Goal: Information Seeking & Learning: Get advice/opinions

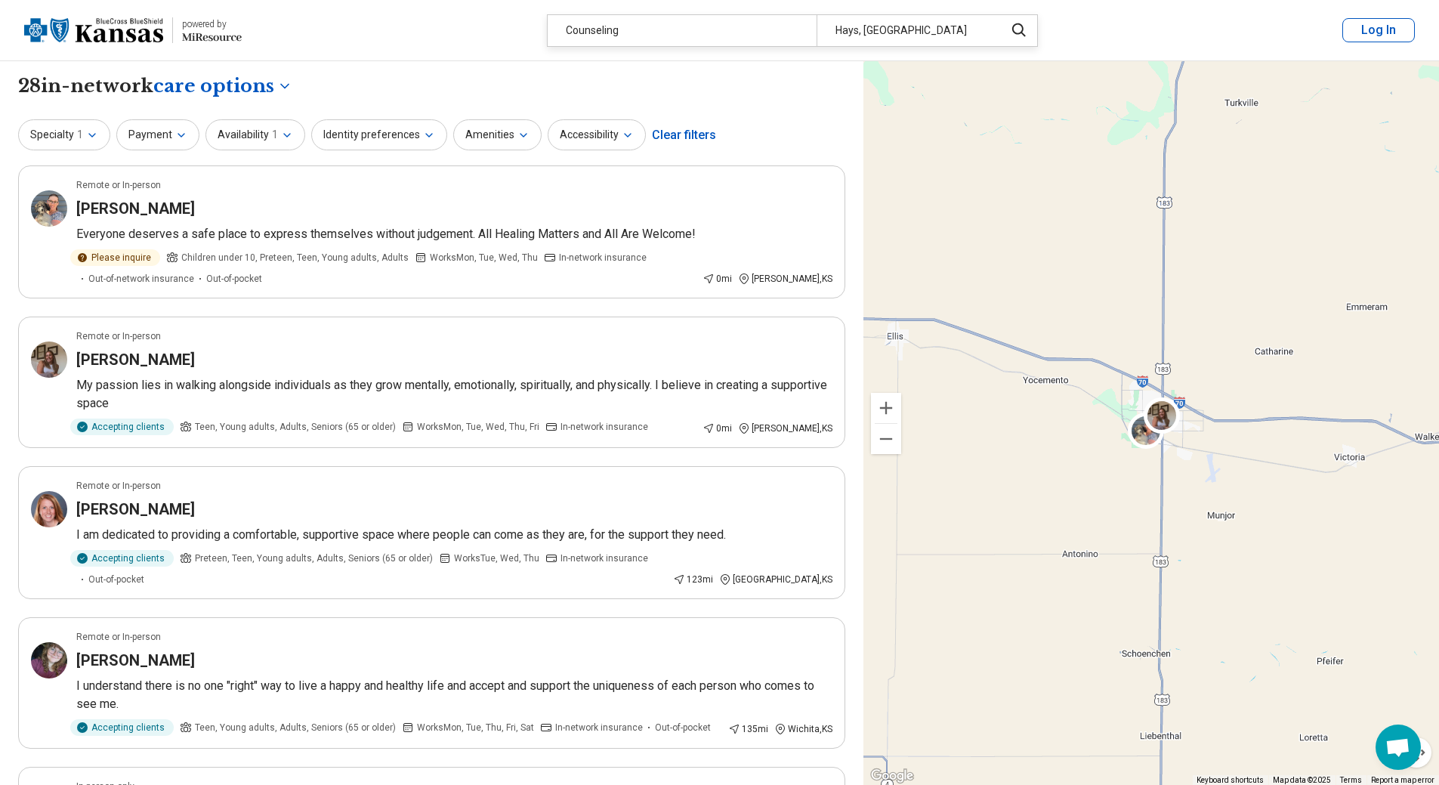
select select "***"
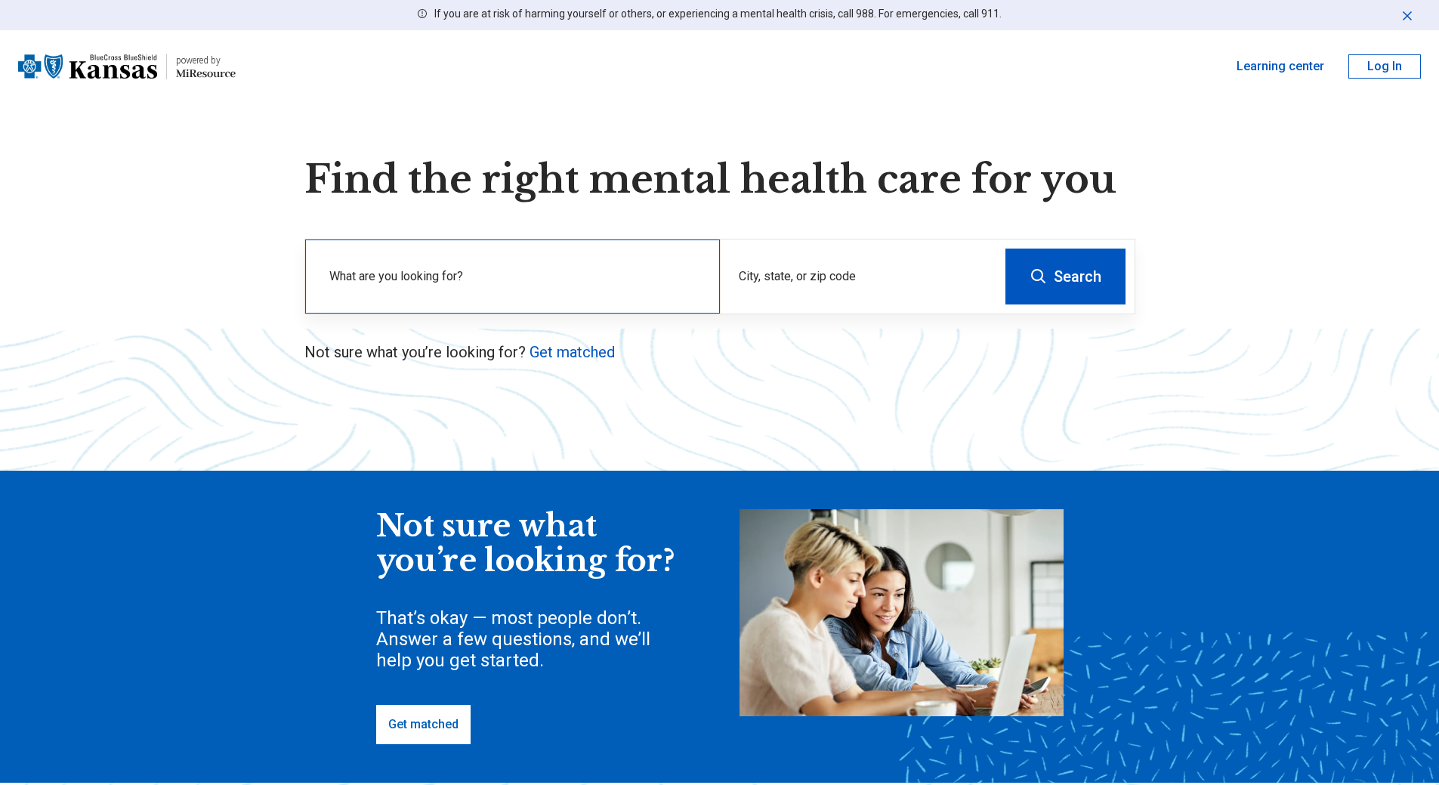
click at [508, 267] on label "What are you looking for?" at bounding box center [515, 276] width 372 height 18
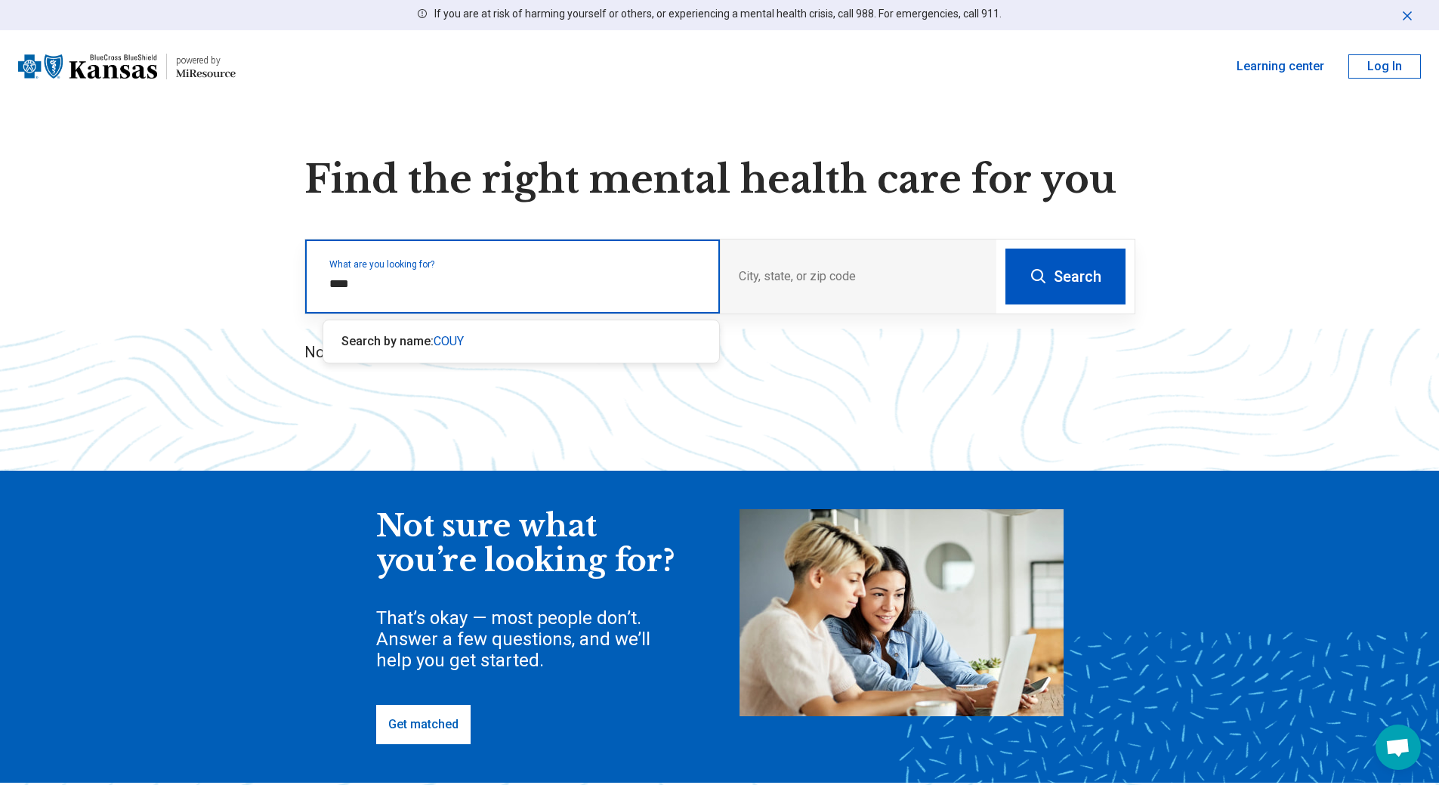
type input "***"
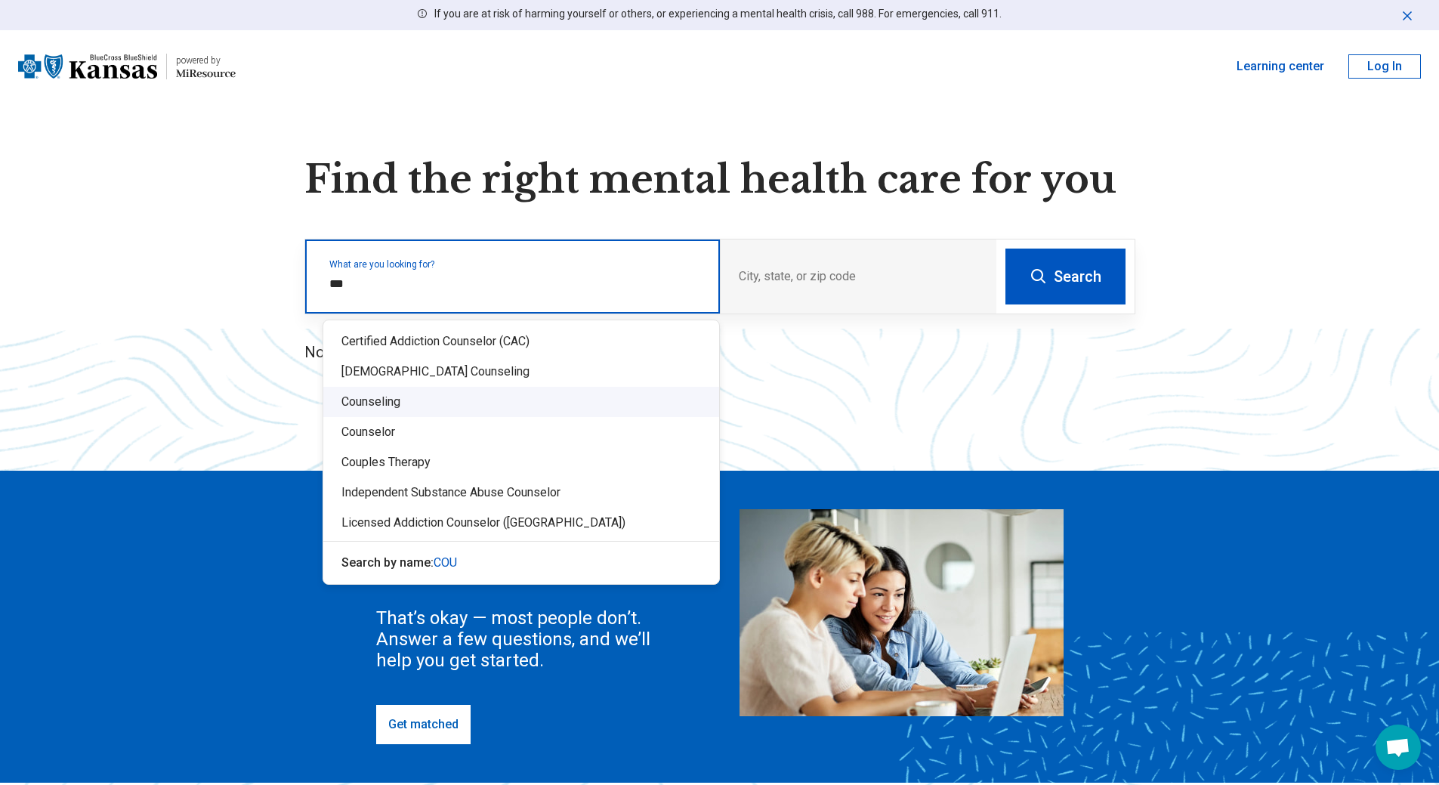
click at [371, 400] on div "Counseling" at bounding box center [521, 402] width 396 height 30
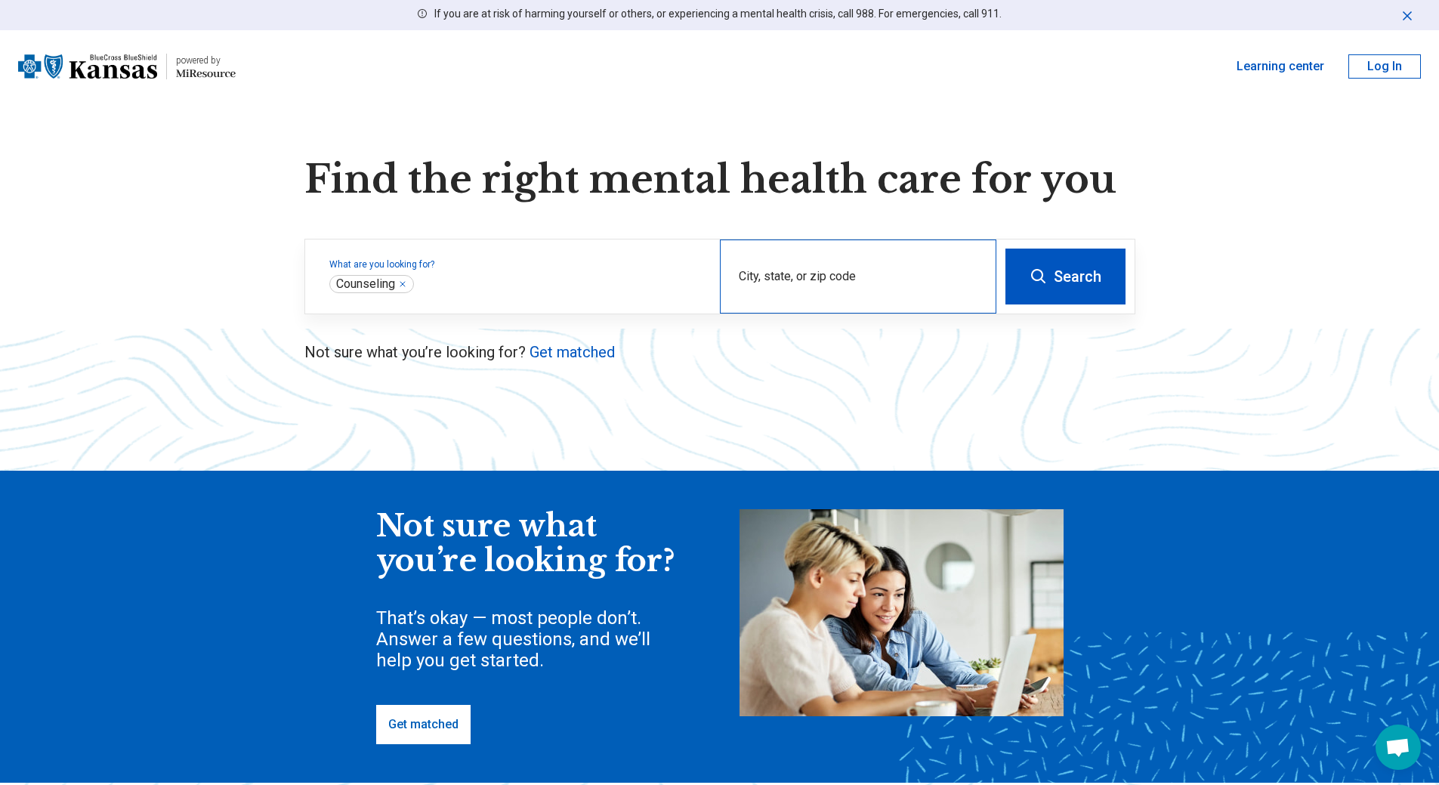
click at [785, 276] on div "City, state, or zip code" at bounding box center [858, 276] width 276 height 74
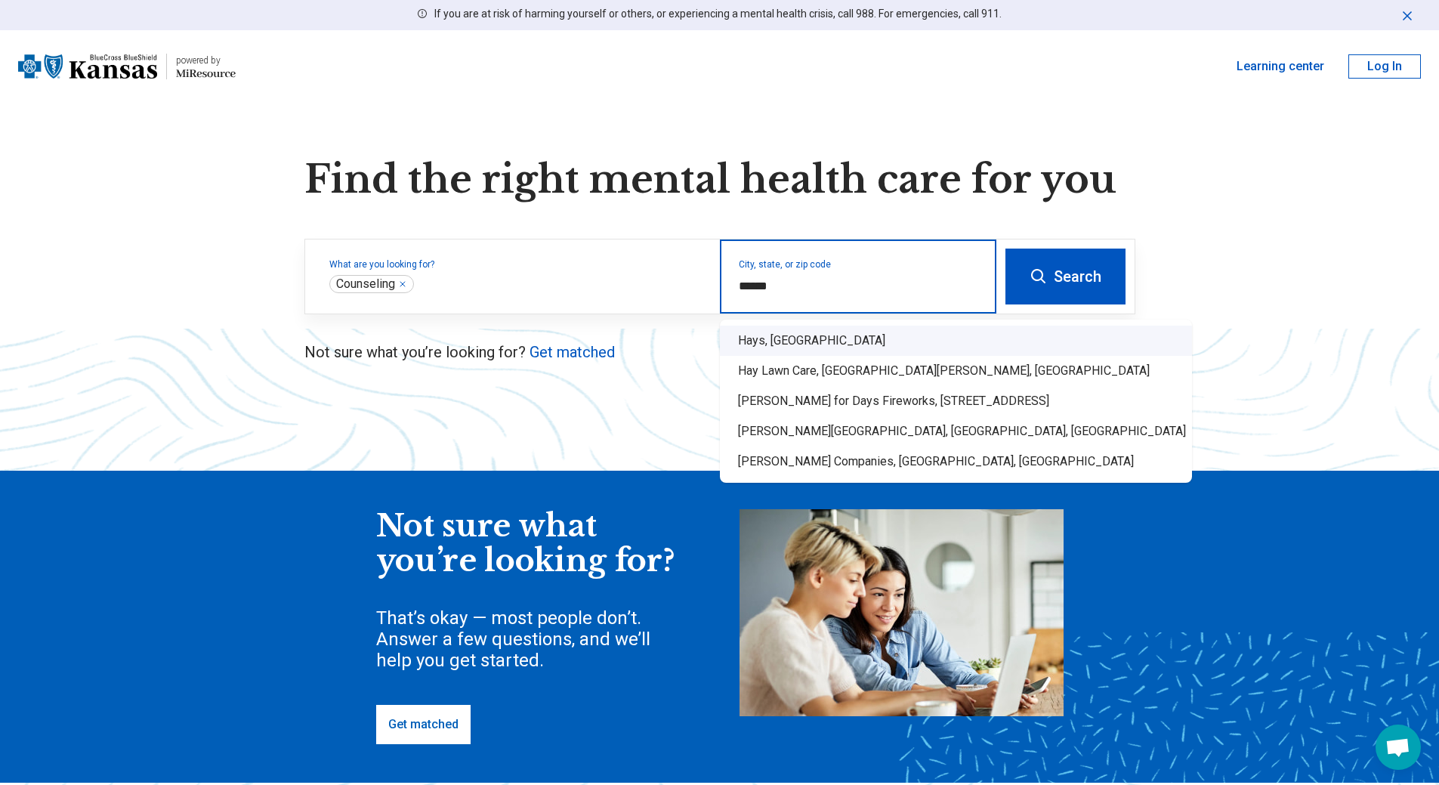
click at [769, 340] on div "Hays, [GEOGRAPHIC_DATA]" at bounding box center [956, 341] width 472 height 30
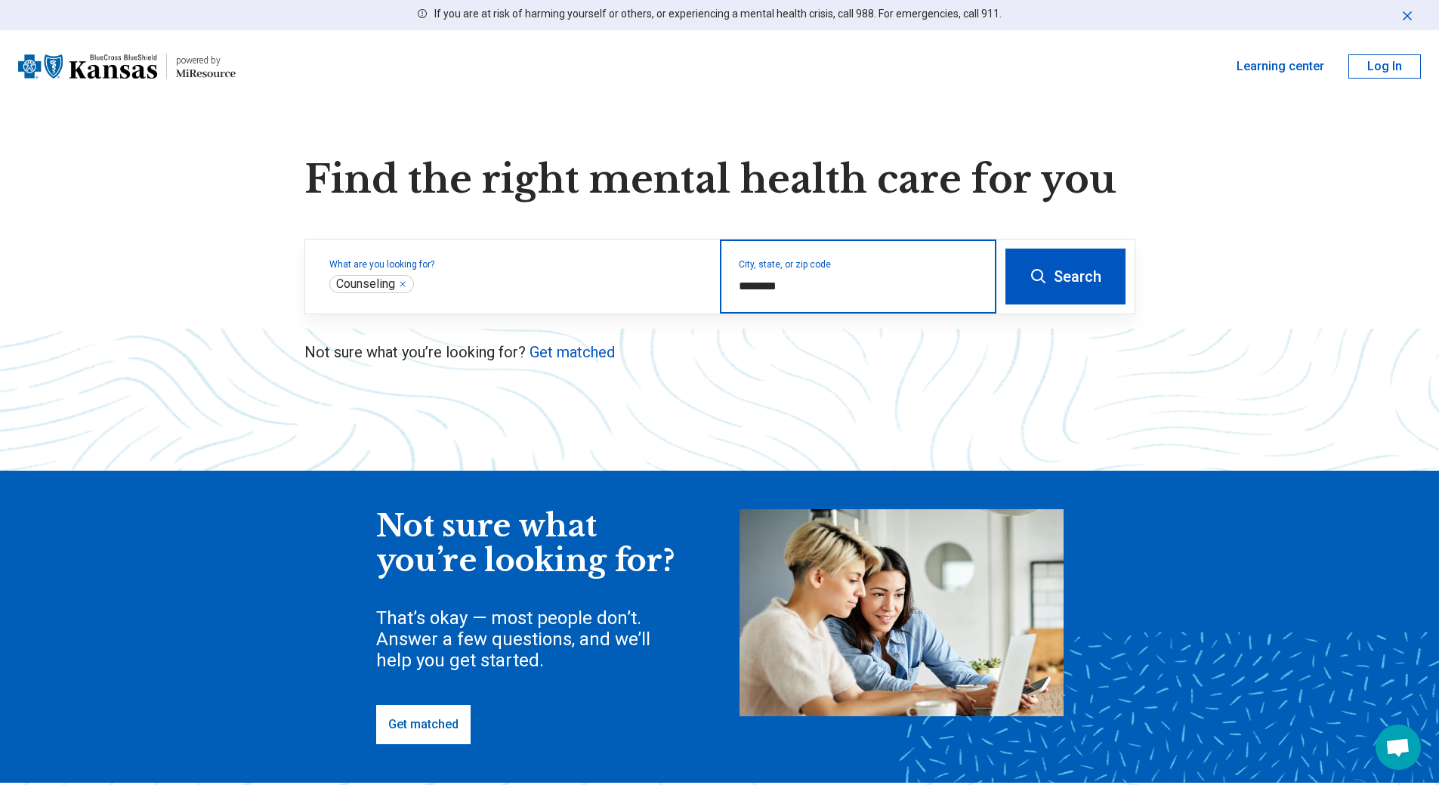
type input "********"
click at [1086, 279] on button "Search" at bounding box center [1065, 276] width 120 height 56
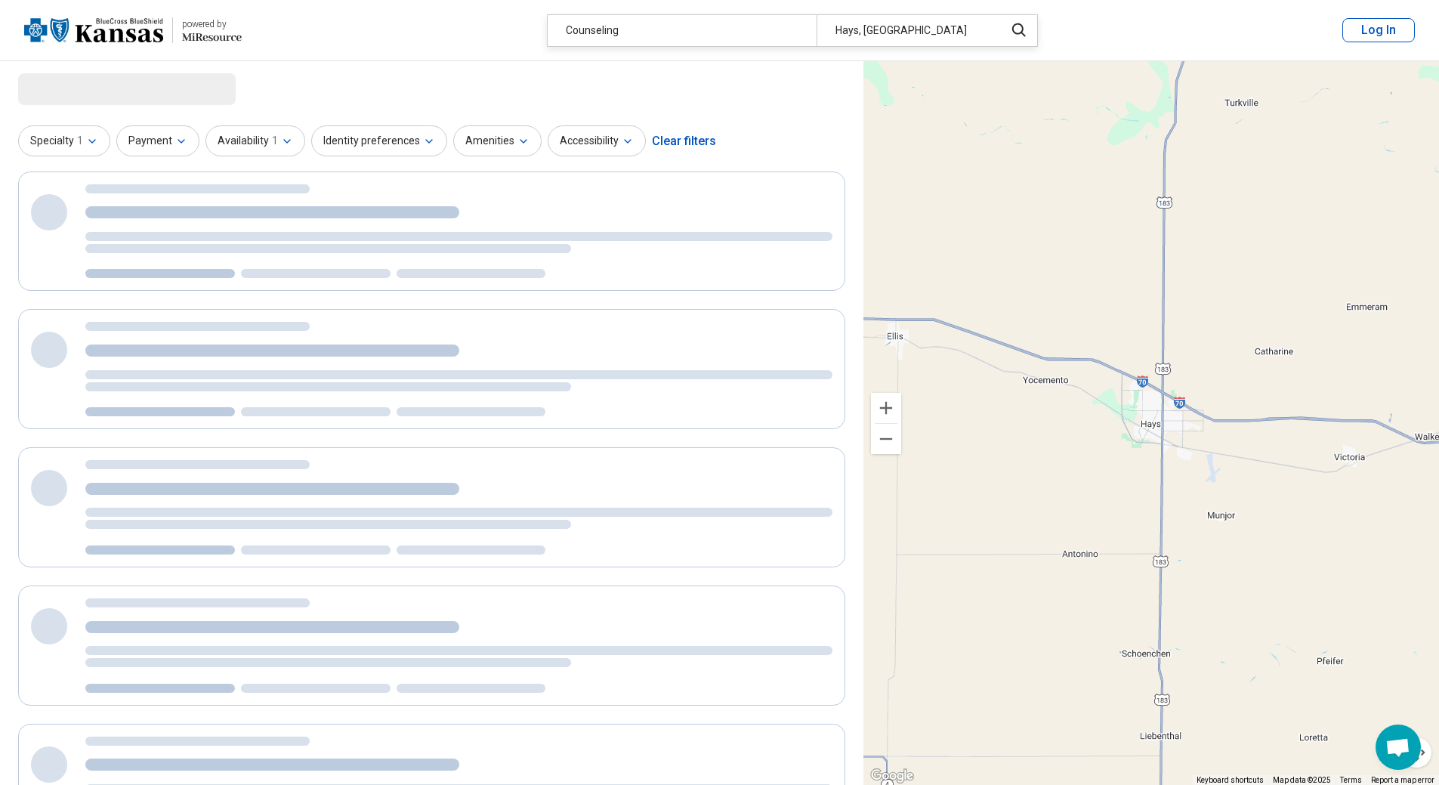
select select "***"
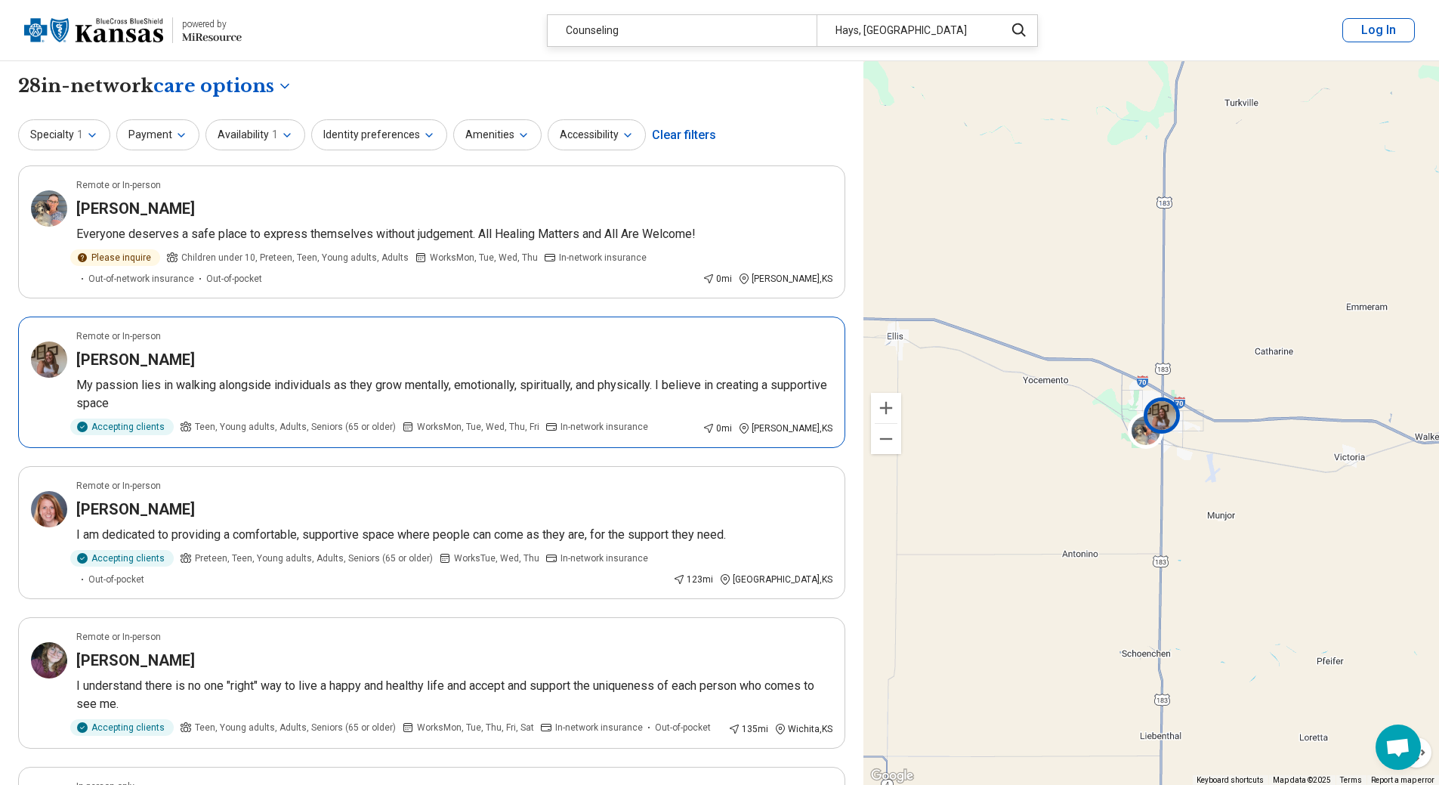
click at [195, 358] on h3 "[PERSON_NAME]" at bounding box center [135, 359] width 119 height 21
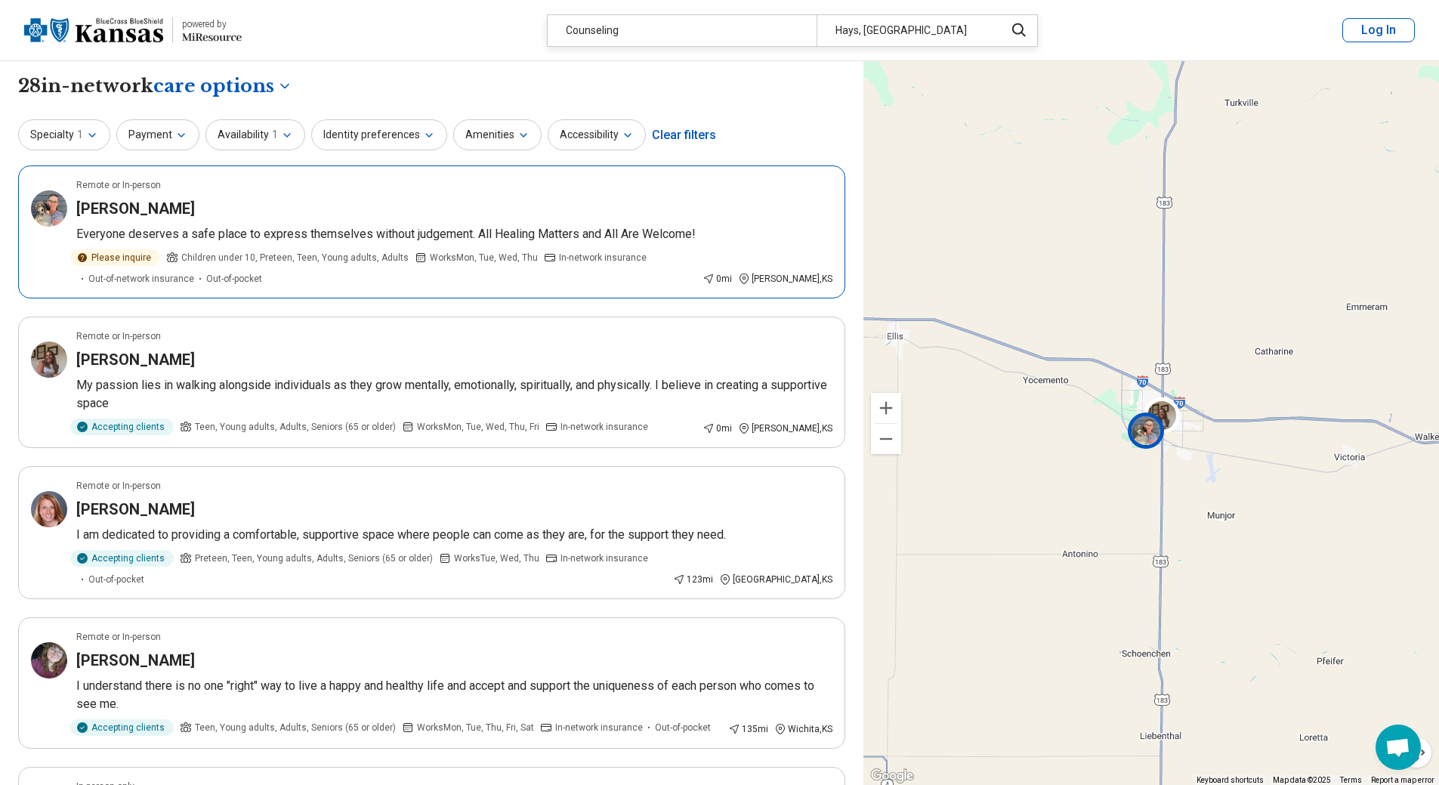
click at [134, 211] on h3 "[PERSON_NAME]" at bounding box center [135, 208] width 119 height 21
click at [94, 138] on icon "button" at bounding box center [92, 135] width 12 height 12
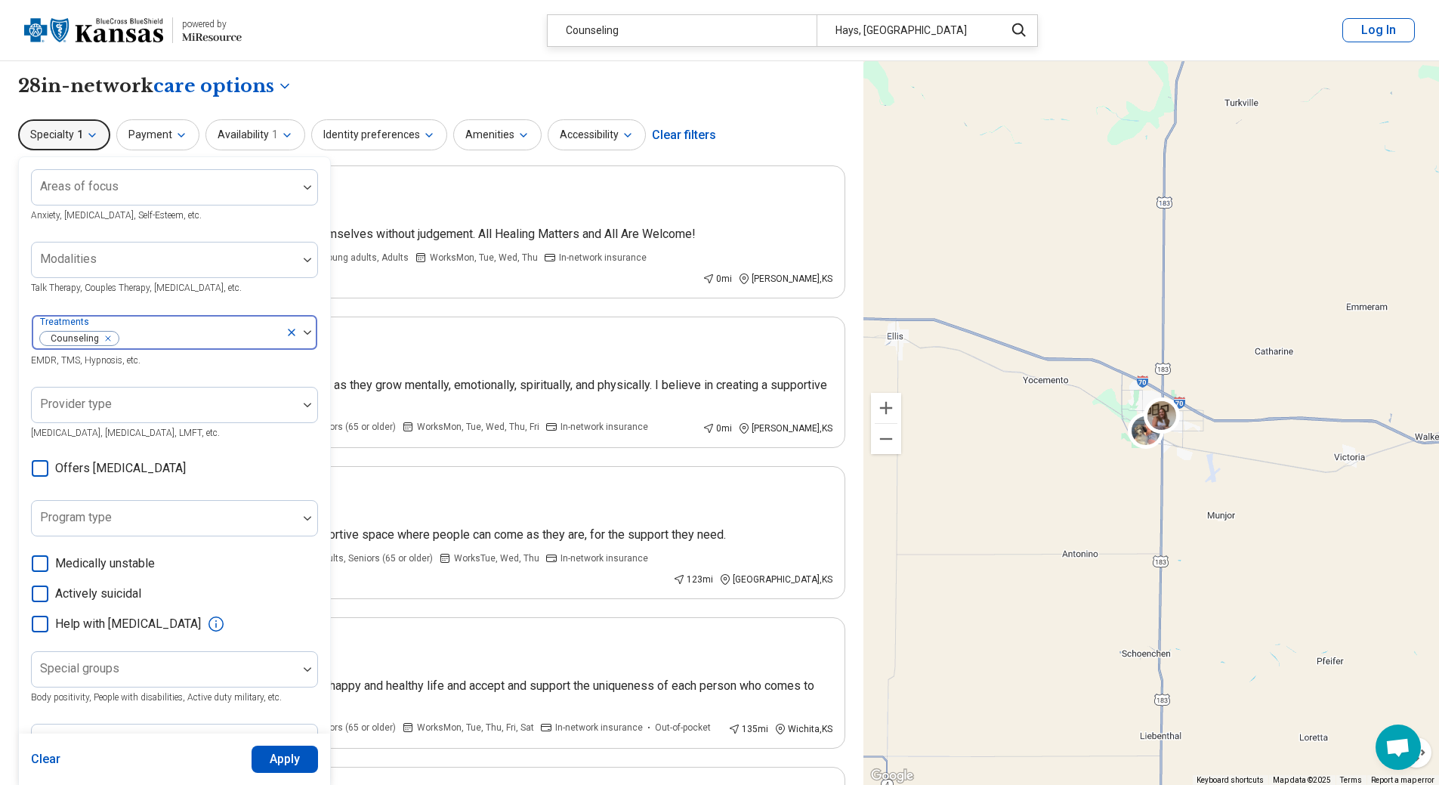
click at [100, 339] on icon "Remove [object Object]" at bounding box center [104, 338] width 11 height 11
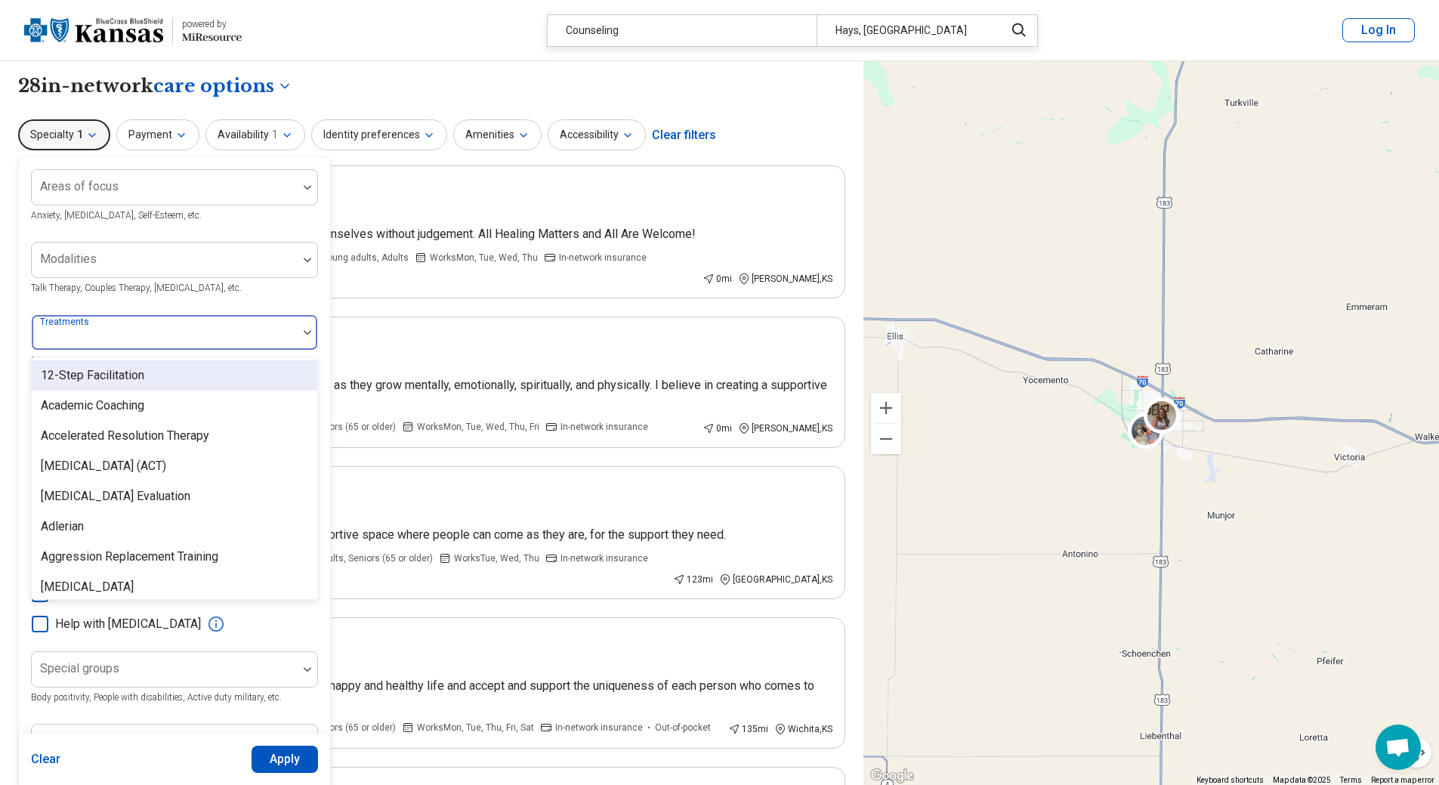
click at [301, 332] on div at bounding box center [308, 332] width 20 height 5
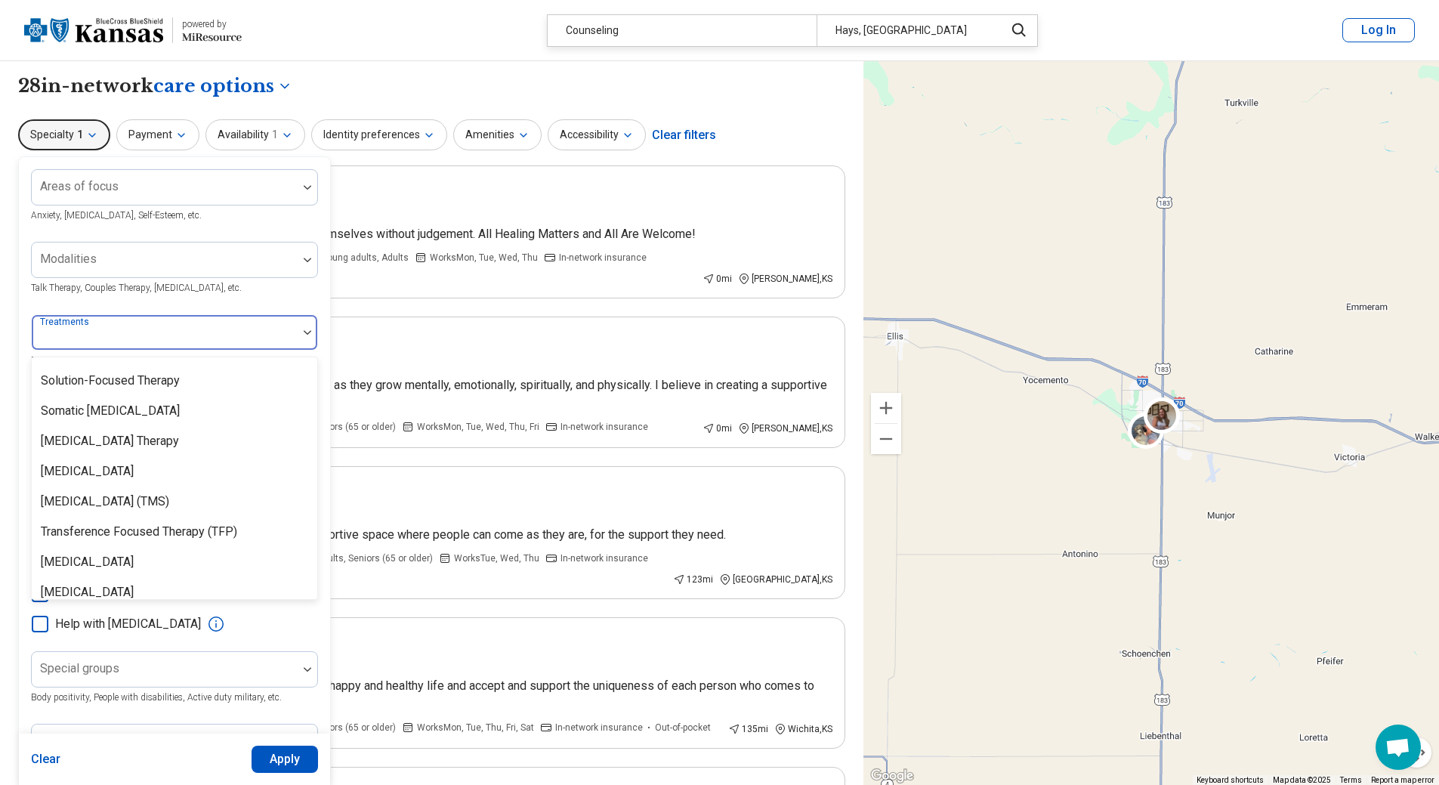
scroll to position [2943, 0]
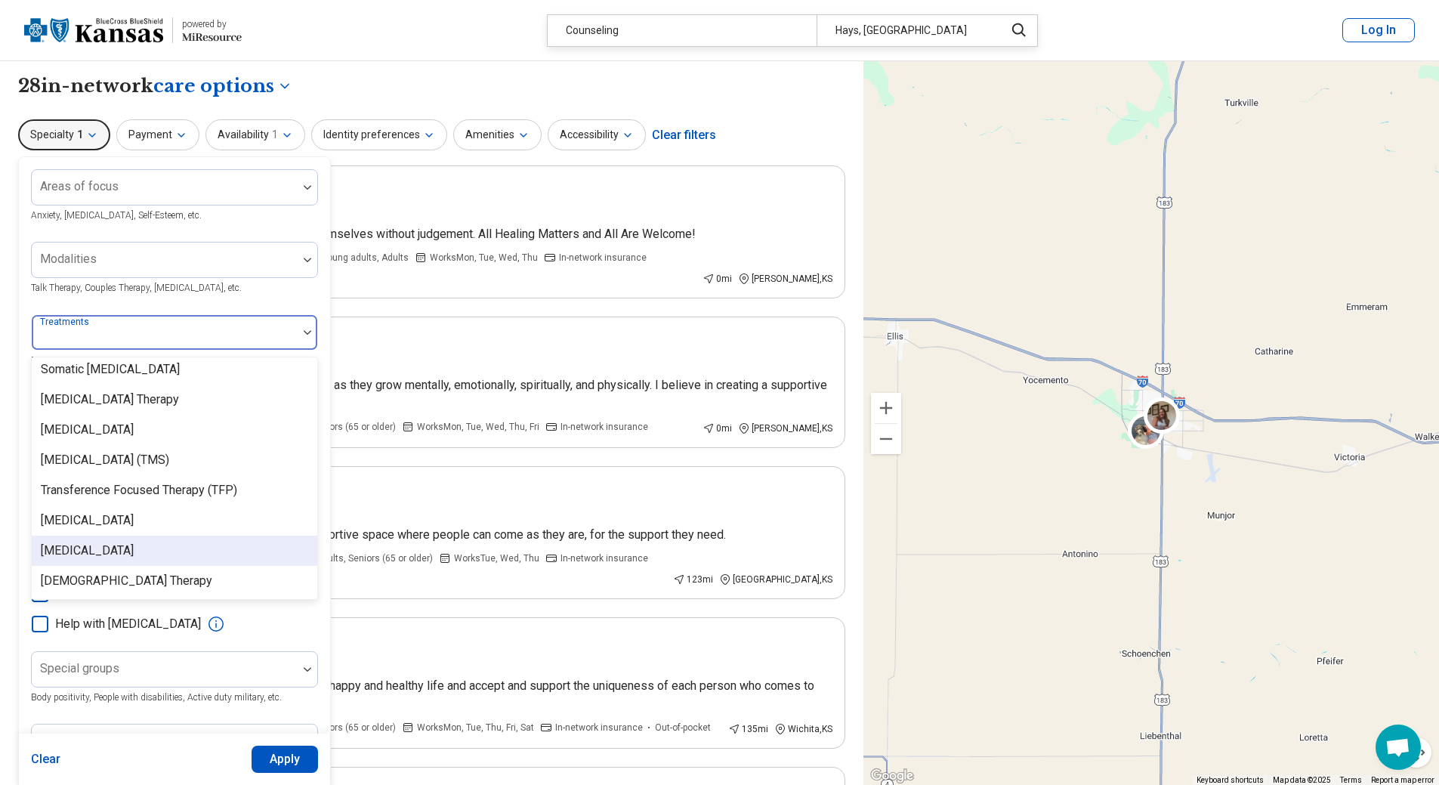
click at [258, 547] on div "Yoga Therapy" at bounding box center [174, 550] width 285 height 30
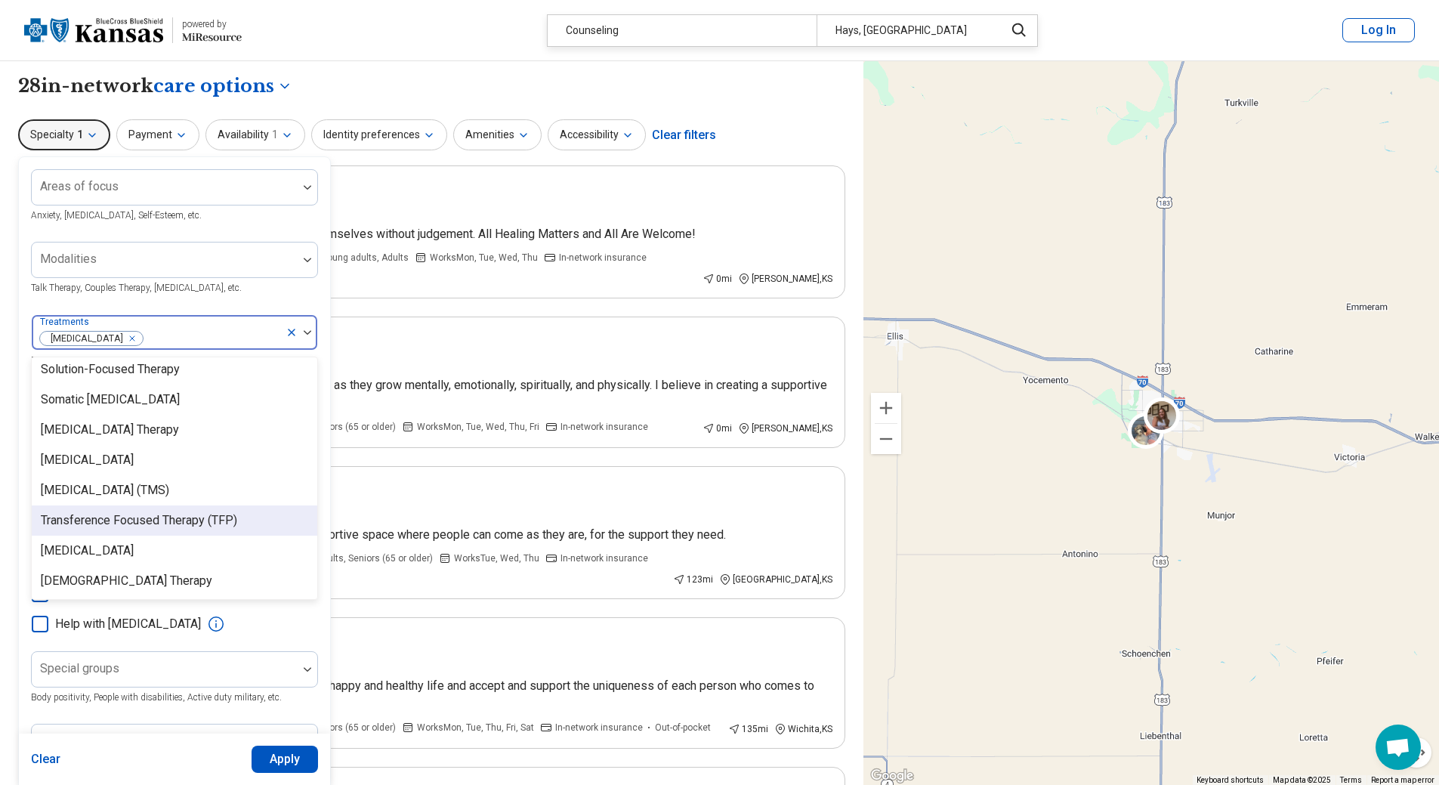
click at [321, 494] on div "Areas of focus Anxiety, Depression, Self-Esteem, etc. Modalities Talk Therapy, …" at bounding box center [174, 464] width 311 height 615
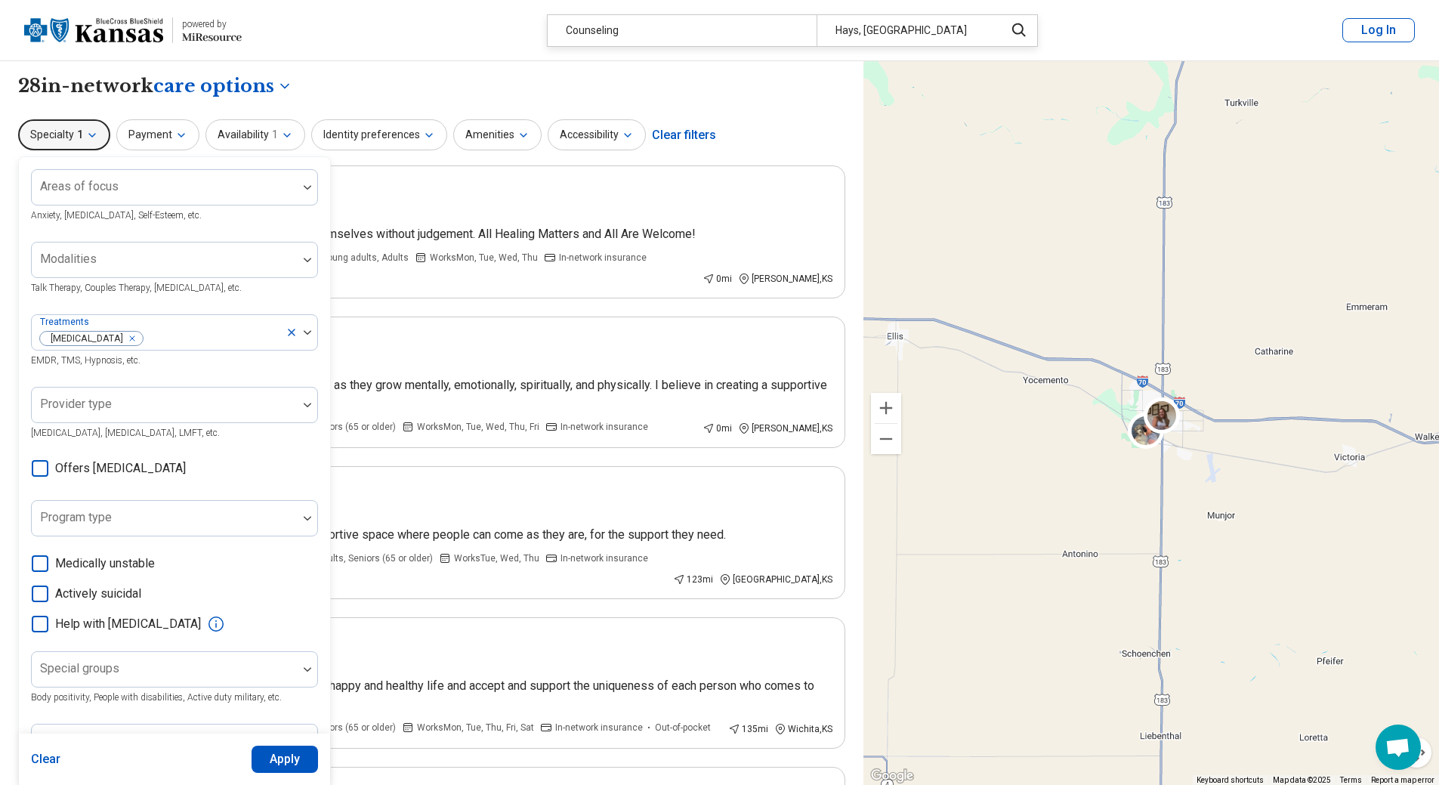
click at [276, 749] on button "Apply" at bounding box center [285, 758] width 67 height 27
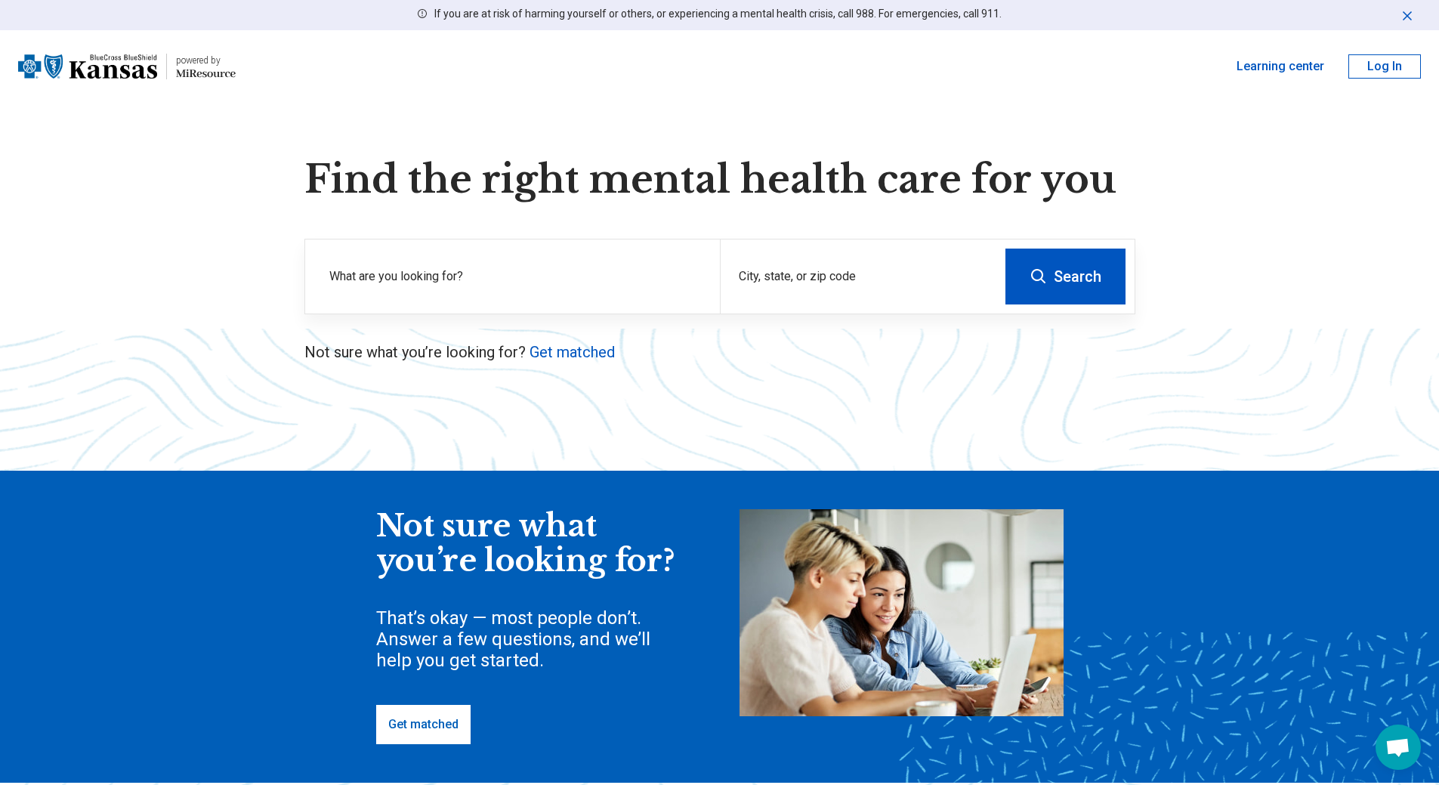
drag, startPoint x: 1371, startPoint y: 1, endPoint x: 0, endPoint y: 275, distance: 1398.0
click at [1, 279] on div "Find the right mental health care for you What are you looking for? City, state…" at bounding box center [719, 488] width 1439 height 662
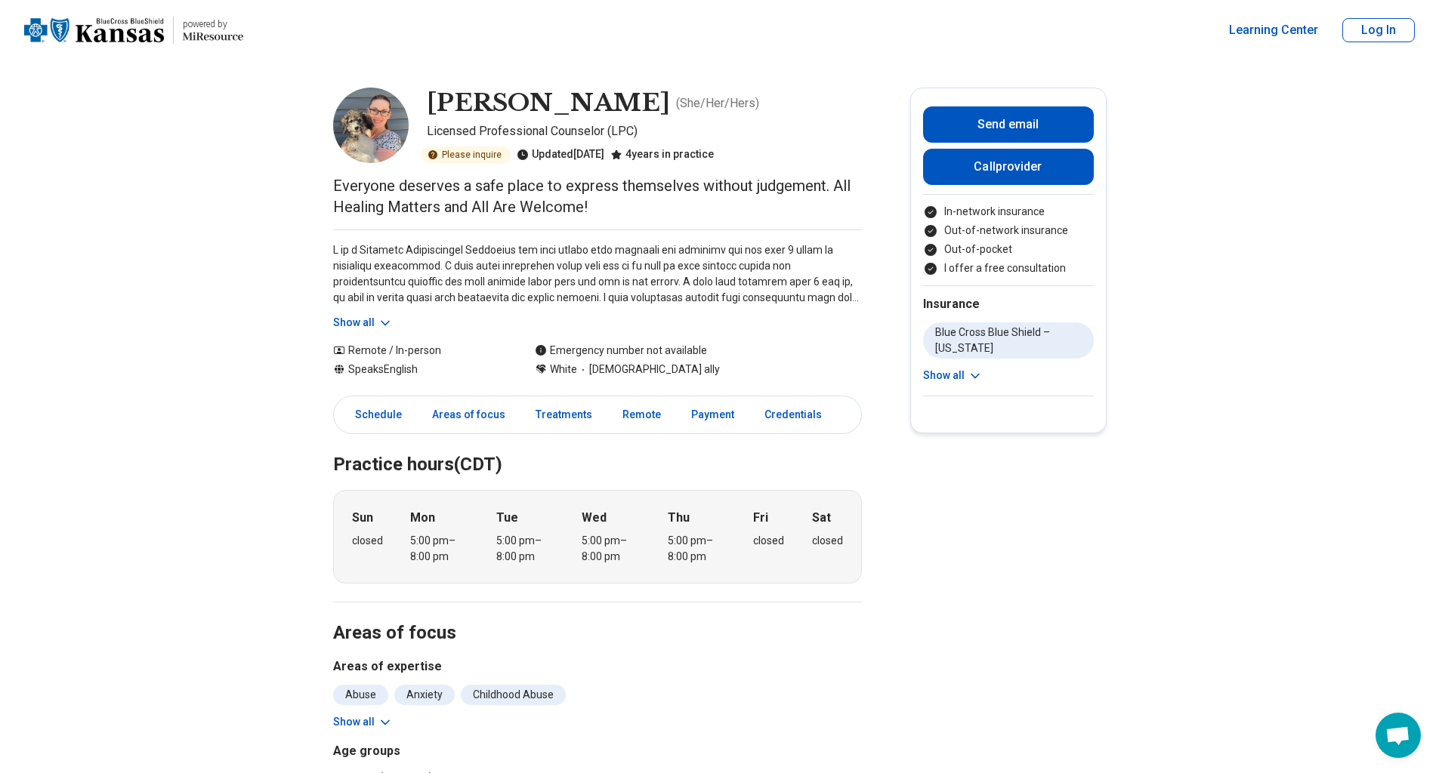
click at [393, 321] on icon at bounding box center [385, 323] width 15 height 15
